Goal: Use online tool/utility: Utilize a website feature to perform a specific function

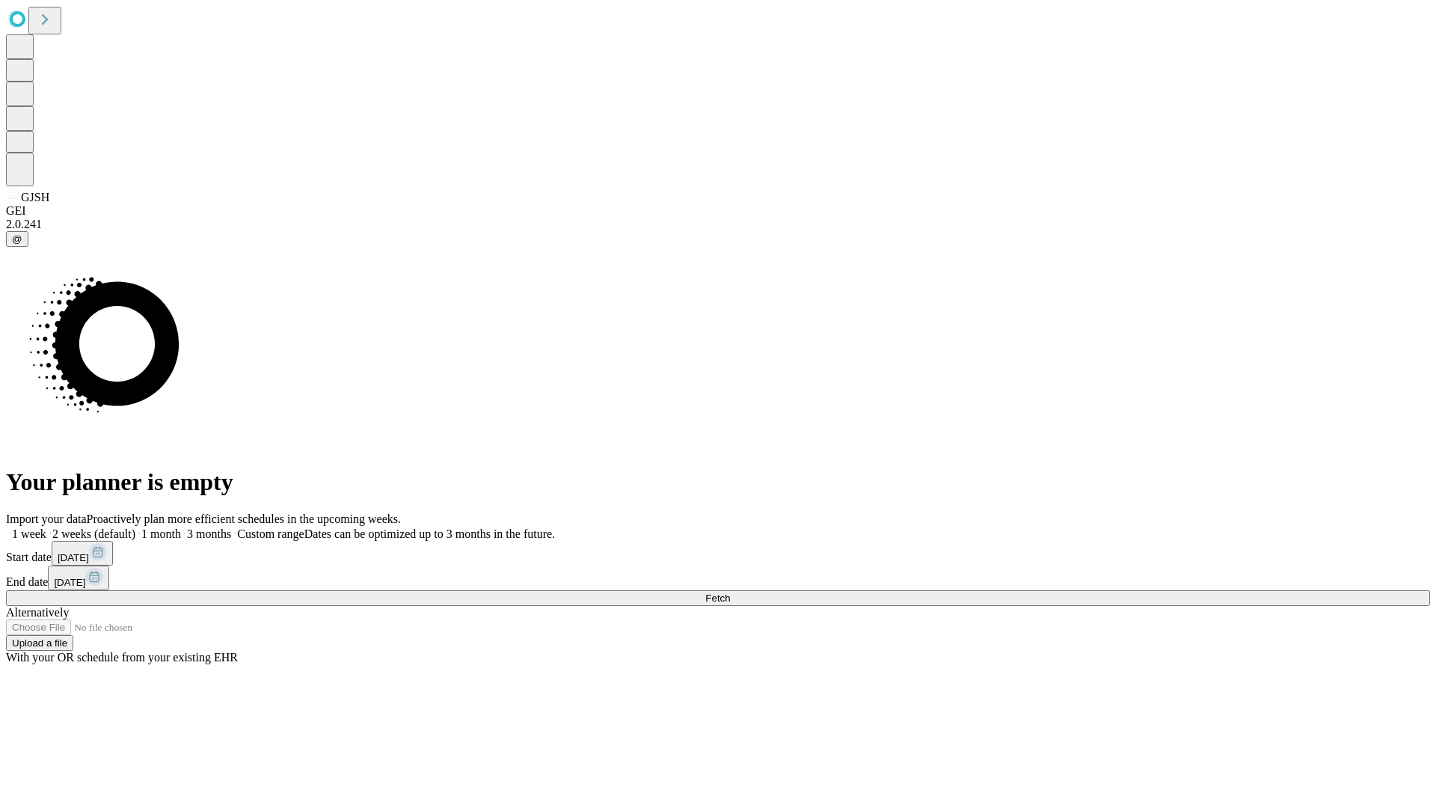
click at [730, 592] on span "Fetch" at bounding box center [717, 597] width 25 height 11
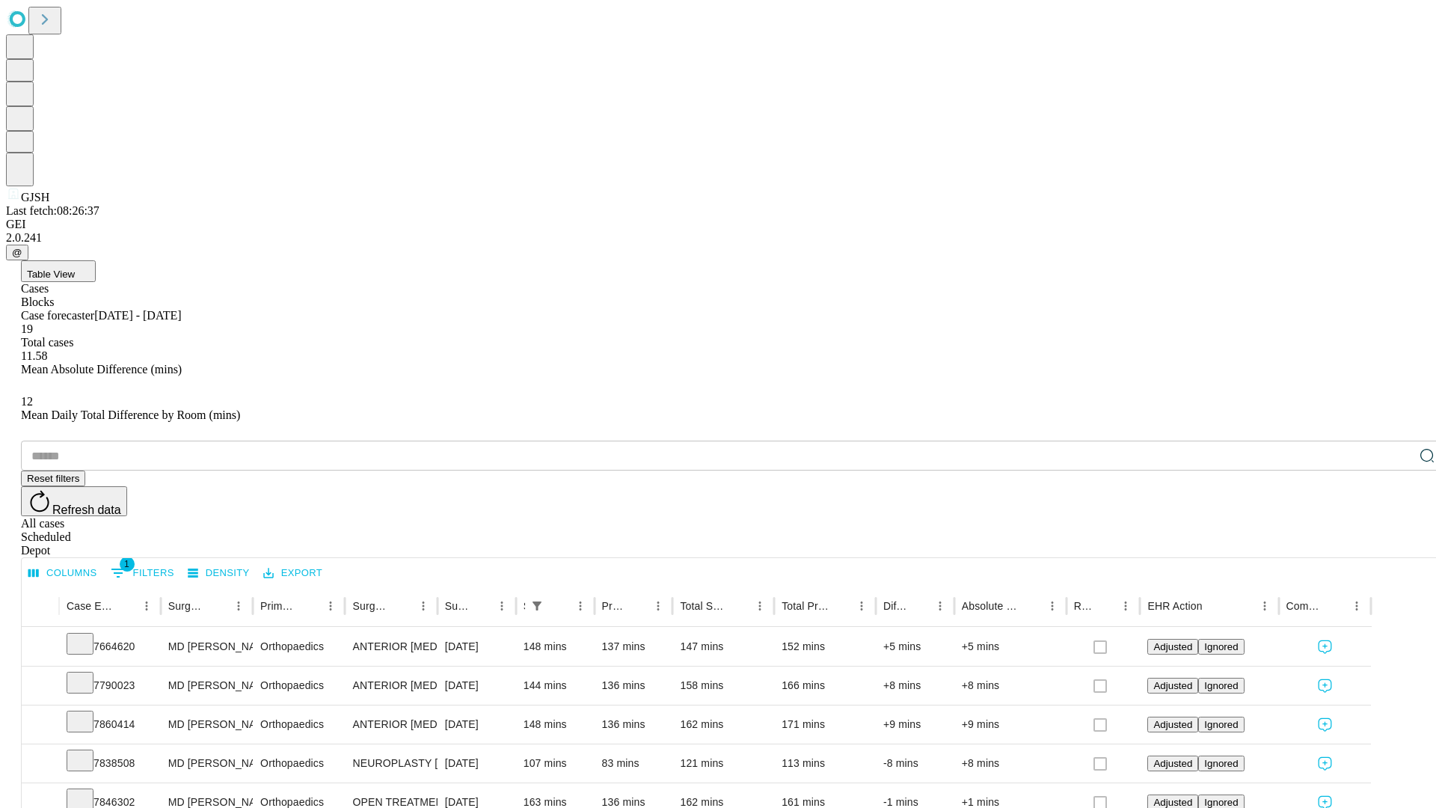
click at [1397, 544] on div "Depot" at bounding box center [733, 550] width 1424 height 13
